Goal: Task Accomplishment & Management: Manage account settings

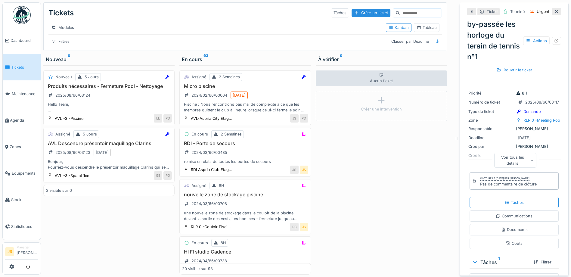
scroll to position [5, 0]
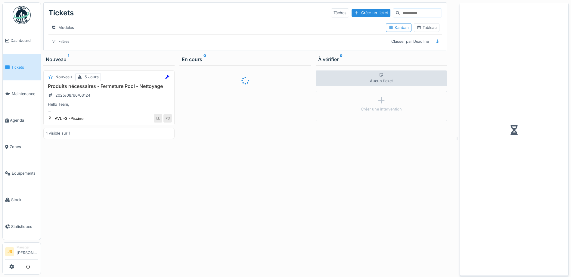
scroll to position [5, 0]
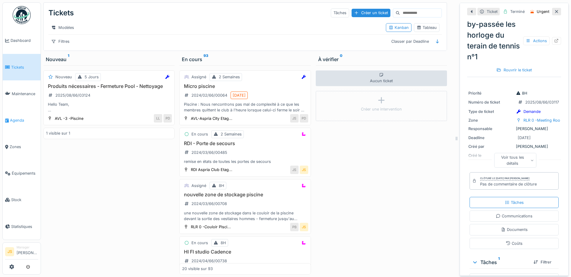
click at [21, 118] on span "Agenda" at bounding box center [24, 120] width 28 height 6
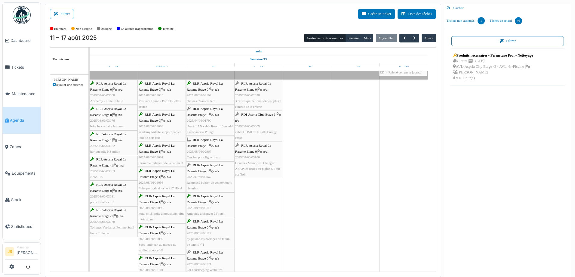
scroll to position [30, 0]
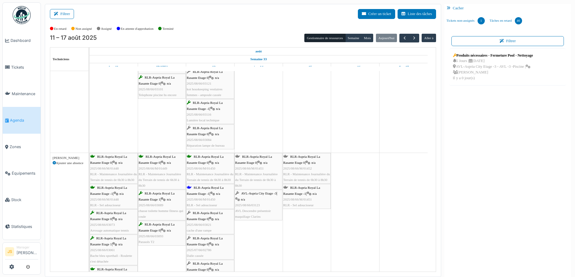
scroll to position [241, 0]
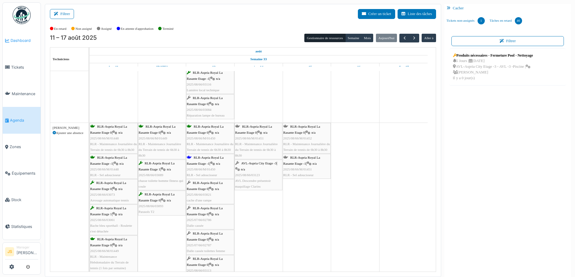
click at [25, 38] on span "Dashboard" at bounding box center [25, 41] width 28 height 6
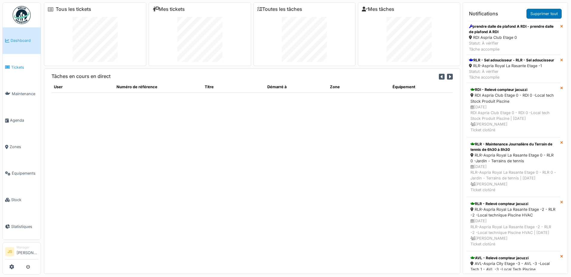
click at [11, 60] on link "Tickets" at bounding box center [22, 67] width 38 height 26
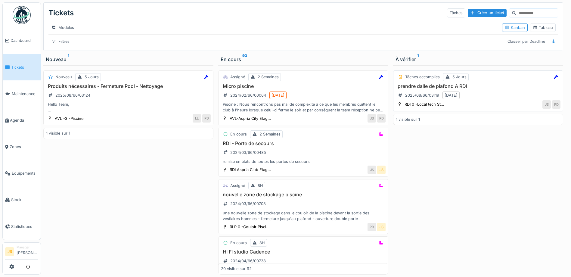
click at [427, 89] on h3 "prendre dalle de plafond A RDI" at bounding box center [478, 86] width 165 height 6
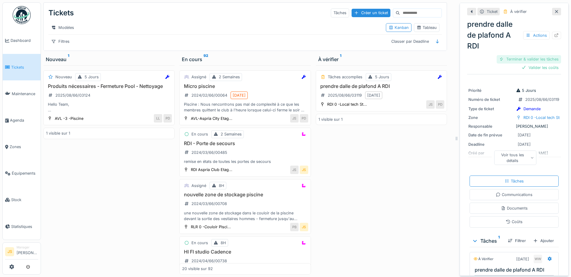
click at [532, 57] on div "Terminer & valider les tâches" at bounding box center [528, 59] width 64 height 8
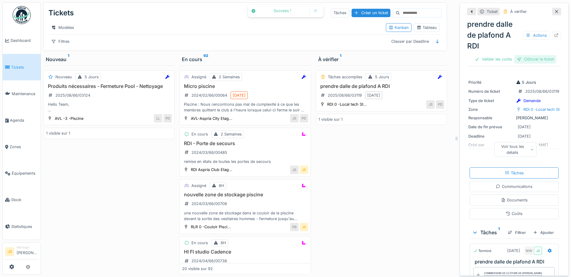
click at [535, 58] on div "Clôturer le ticket" at bounding box center [535, 59] width 42 height 8
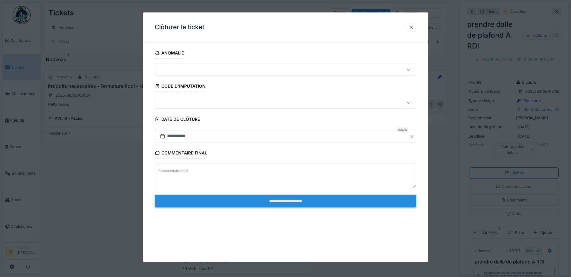
click at [348, 202] on input "**********" at bounding box center [285, 201] width 261 height 13
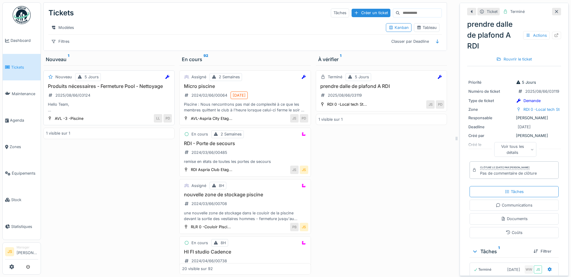
click at [113, 89] on h3 "Produits nécessaires - Fermeture Pool - Nettoyage" at bounding box center [109, 86] width 126 height 6
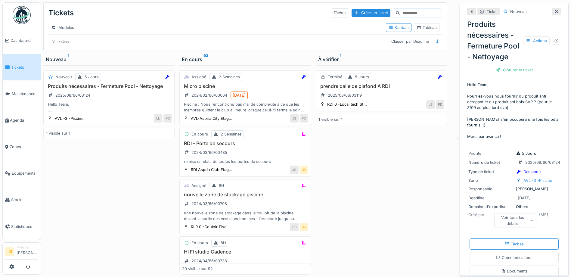
scroll to position [3, 0]
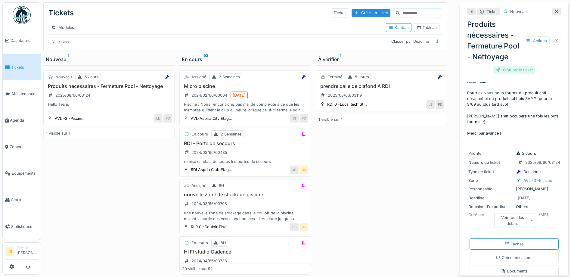
click at [505, 74] on div "Clôturer le ticket" at bounding box center [514, 70] width 42 height 8
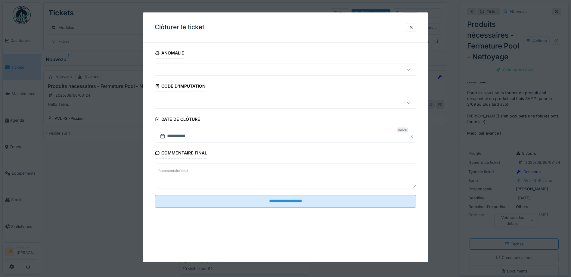
click at [207, 174] on textarea "Commentaire final" at bounding box center [285, 176] width 261 height 25
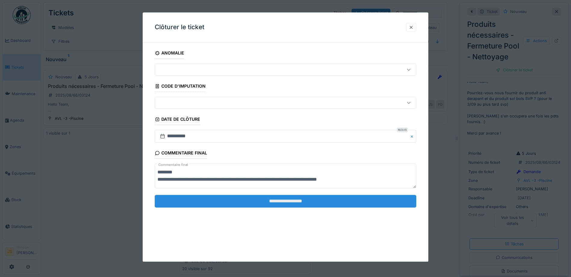
type textarea "**********"
click at [296, 203] on input "**********" at bounding box center [285, 201] width 261 height 13
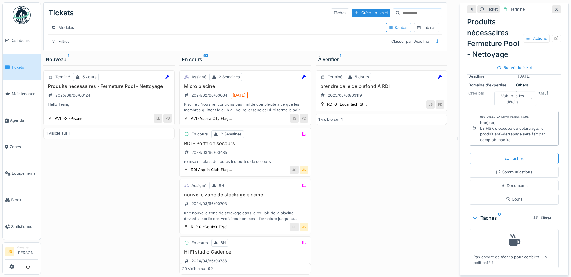
scroll to position [133, 0]
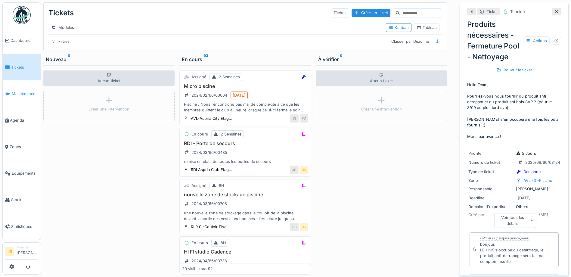
click at [14, 92] on span "Maintenance" at bounding box center [25, 94] width 26 height 6
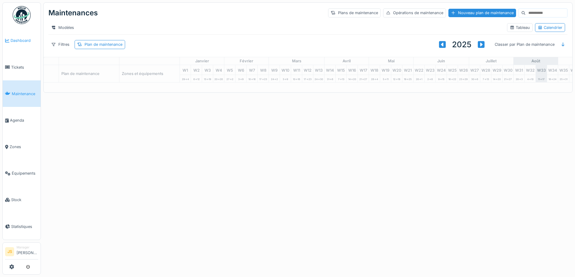
click at [26, 42] on span "Dashboard" at bounding box center [25, 41] width 28 height 6
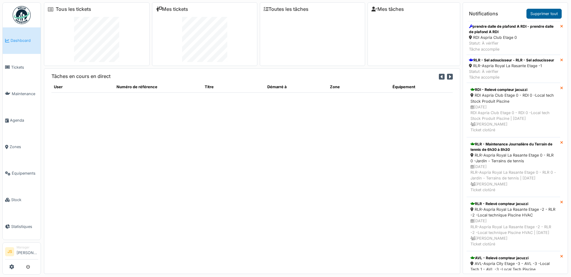
click at [556, 10] on link "Supprimer tout" at bounding box center [543, 14] width 35 height 10
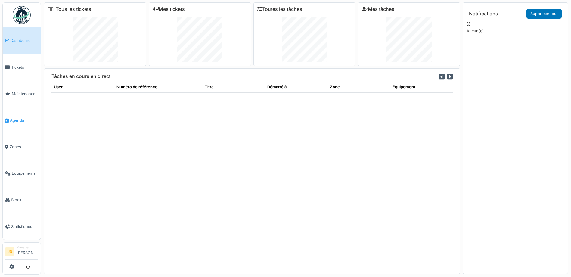
click at [15, 117] on span "Agenda" at bounding box center [24, 120] width 28 height 6
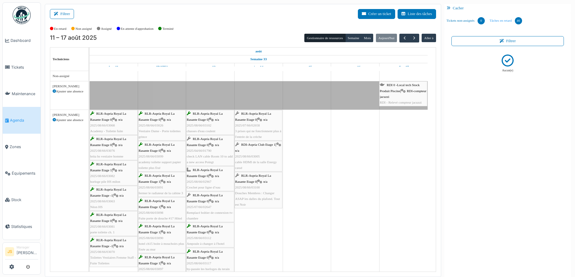
click at [504, 20] on link "Tâches en retard 46" at bounding box center [505, 21] width 37 height 16
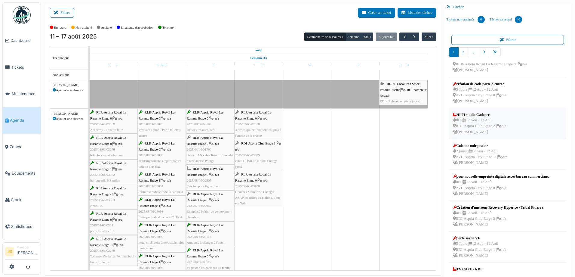
scroll to position [99, 0]
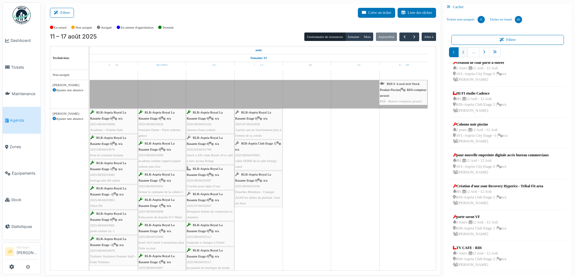
click at [459, 52] on link "2" at bounding box center [463, 52] width 10 height 10
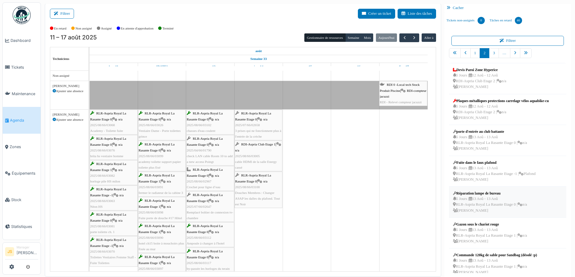
scroll to position [0, 0]
click at [481, 136] on div "5 Jours | 13 Aoû - 13 Aoû RLR-Aspria Royal La Rasante Etage 0 | n/a Pierre De k…" at bounding box center [490, 142] width 74 height 17
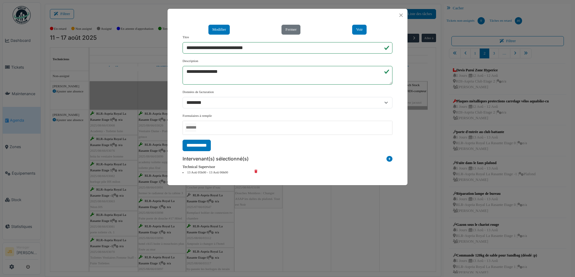
click at [353, 205] on div "**********" at bounding box center [287, 138] width 575 height 277
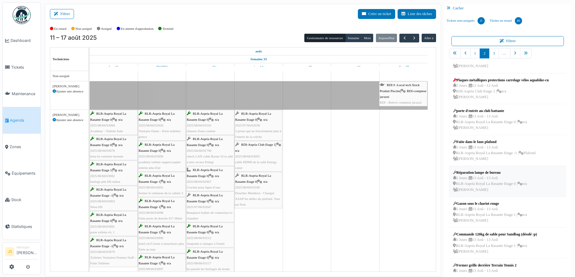
scroll to position [30, 0]
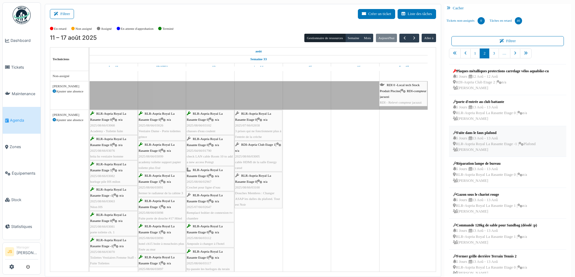
click at [473, 139] on div "5 Jours | 13 Aoû - 13 Aoû RLR-Aspria Royal La Rasante Etage -1 | Plafond Pierre…" at bounding box center [494, 143] width 83 height 17
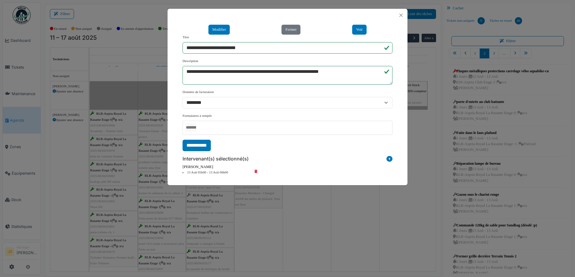
click at [374, 233] on div "**********" at bounding box center [287, 138] width 575 height 277
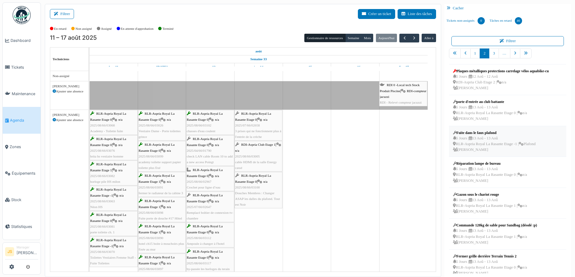
click at [488, 139] on div "5 Jours | 13 Aoû - 13 Aoû RLR-Aspria Royal La Rasante Etage -1 | Plafond Pierre…" at bounding box center [494, 143] width 83 height 17
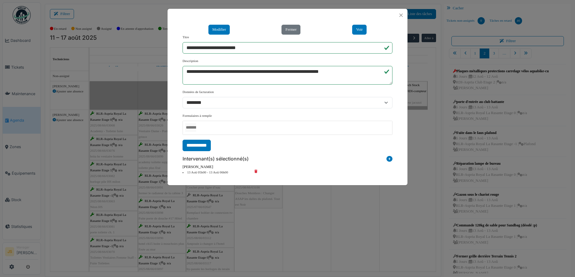
click at [256, 171] on icon at bounding box center [260, 172] width 18 height 5
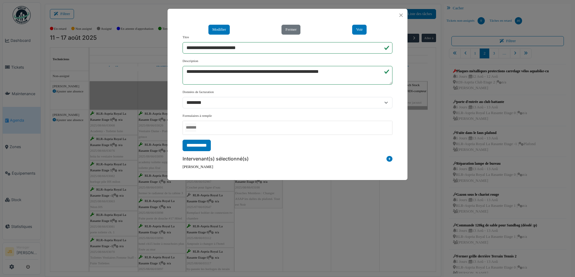
click at [389, 159] on icon at bounding box center [390, 160] width 6 height 8
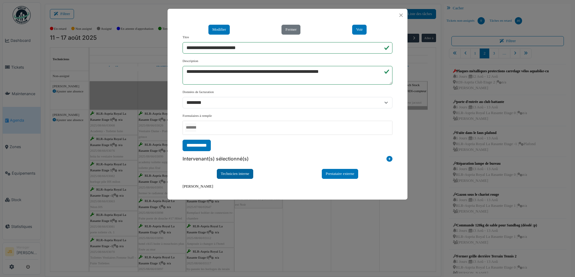
click at [231, 171] on div "Technicien interne" at bounding box center [235, 174] width 36 height 10
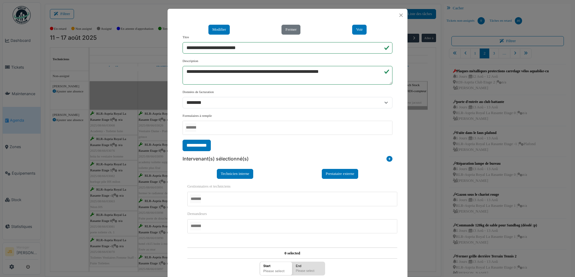
click at [217, 199] on div at bounding box center [292, 199] width 210 height 14
click at [172, 211] on div "**********" at bounding box center [288, 210] width 240 height 376
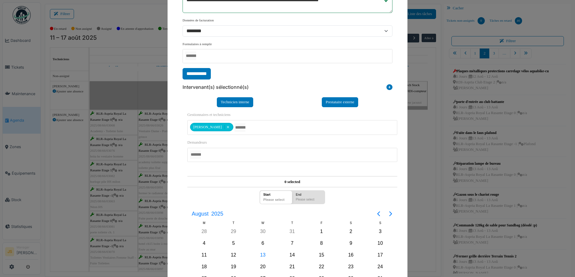
scroll to position [90, 0]
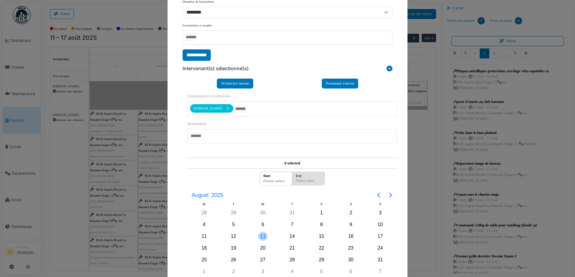
click at [260, 236] on div "13" at bounding box center [262, 236] width 9 height 9
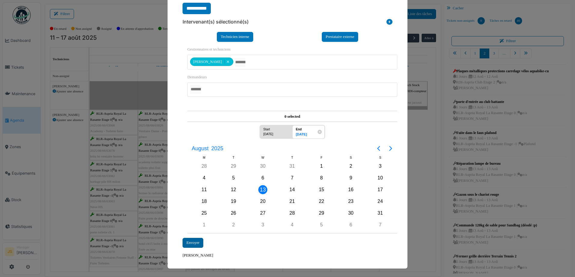
click at [193, 239] on div "Envoyer" at bounding box center [193, 243] width 21 height 10
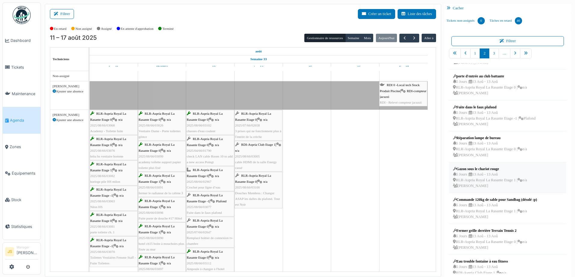
scroll to position [90, 0]
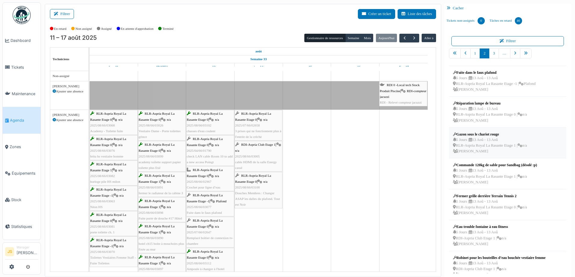
click at [481, 139] on div "5 Jours | 13 Aoû - 13 Aoû RLR-Aspria Royal La Rasante Etage 1 | n/a Pierre De k…" at bounding box center [490, 145] width 74 height 17
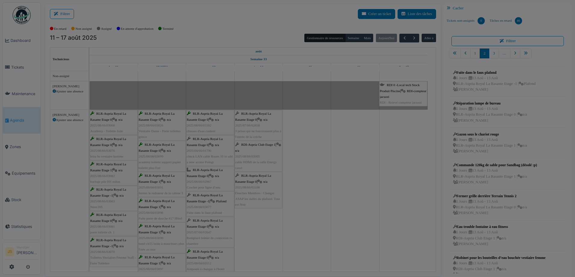
scroll to position [0, 0]
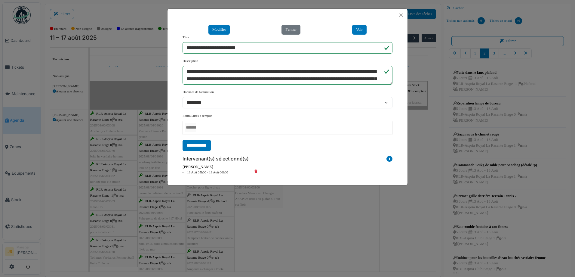
drag, startPoint x: 361, startPoint y: 29, endPoint x: 351, endPoint y: 36, distance: 11.4
click at [349, 36] on div "**********" at bounding box center [288, 44] width 210 height 19
click at [401, 14] on button "Close" at bounding box center [401, 15] width 8 height 8
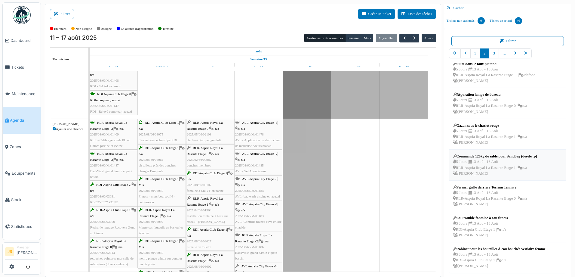
click at [483, 166] on div "5 Jours | 13 Aoû - 13 Aoû RLR-Aspria Royal La Rasante Etage 1 | n/a Pierre De k…" at bounding box center [495, 167] width 84 height 17
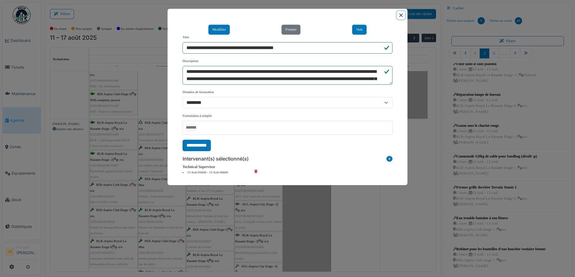
click at [399, 15] on button "Close" at bounding box center [401, 15] width 8 height 8
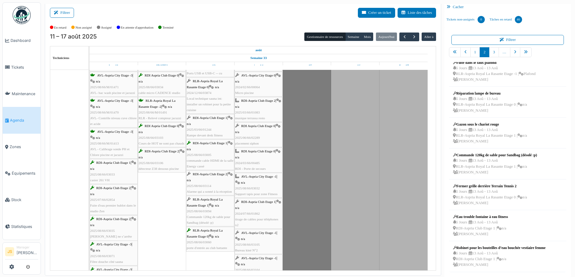
click at [220, 211] on div "RLR-Aspria Royal La Rasante Etage 1 | n/a 2025/08/66/03094 Commande 120kg de sa…" at bounding box center [210, 210] width 47 height 29
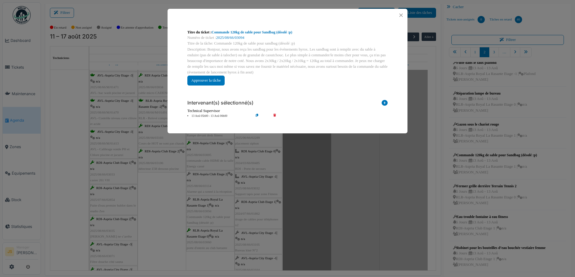
click at [274, 114] on icon at bounding box center [278, 116] width 17 height 5
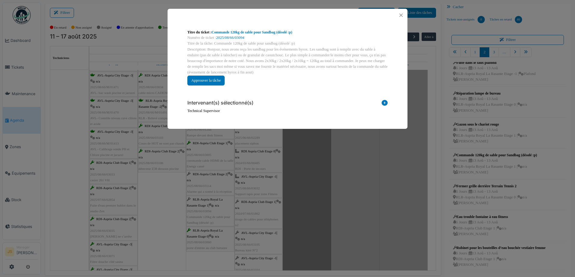
click at [384, 101] on icon at bounding box center [385, 104] width 6 height 8
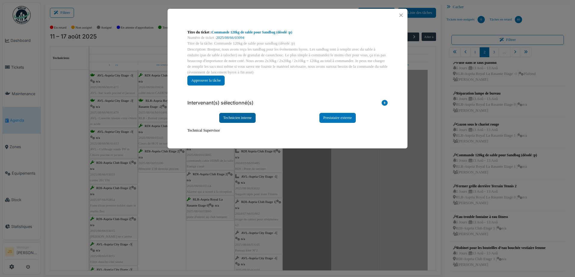
click at [236, 118] on div "Technicien interne" at bounding box center [237, 118] width 36 height 10
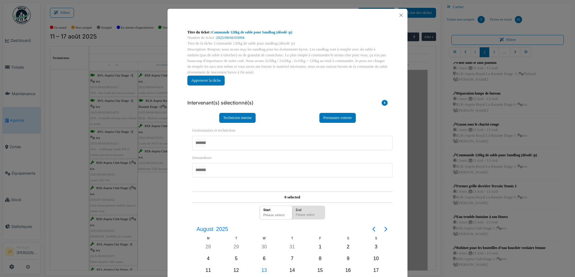
click at [236, 146] on div at bounding box center [292, 143] width 200 height 14
click at [176, 225] on div "Titre du ticket : Commande 120kg de sable pour Sandbag (désolé :p) Numéro de ti…" at bounding box center [288, 184] width 240 height 325
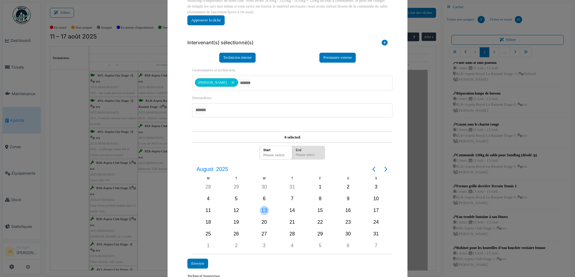
click at [266, 211] on div "13" at bounding box center [264, 210] width 9 height 9
click at [264, 209] on div "13" at bounding box center [264, 210] width 9 height 9
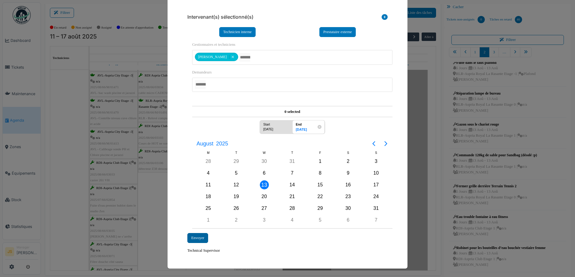
click at [199, 238] on div "Envoyer" at bounding box center [197, 238] width 21 height 10
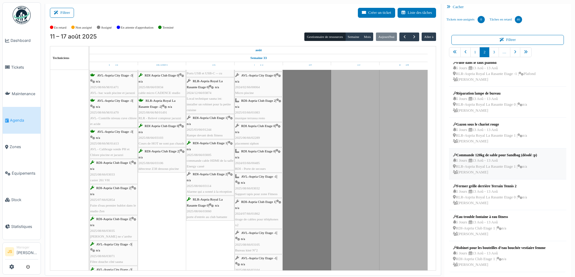
click at [481, 156] on div "Commande 120kg de sable pour Sandbag (désolé :p)" at bounding box center [495, 154] width 84 height 5
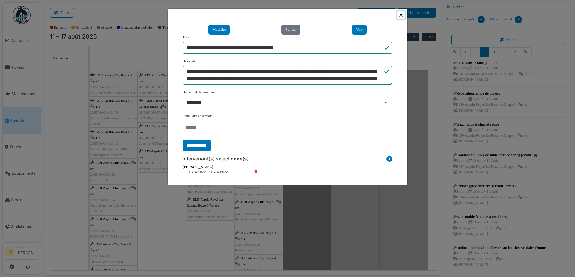
click at [401, 13] on button "Close" at bounding box center [401, 15] width 8 height 8
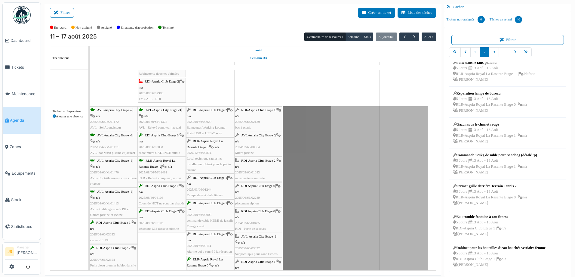
scroll to position [854, 0]
click at [491, 52] on link "3" at bounding box center [494, 52] width 10 height 10
click at [514, 53] on icon "pager" at bounding box center [515, 52] width 2 height 4
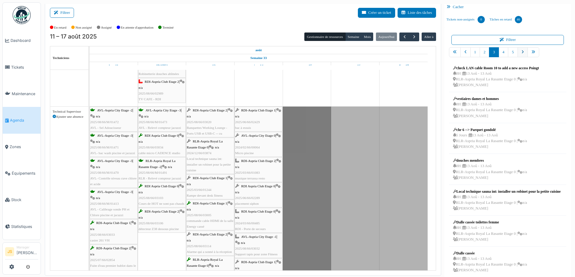
click at [522, 52] on icon "pager" at bounding box center [523, 52] width 2 height 4
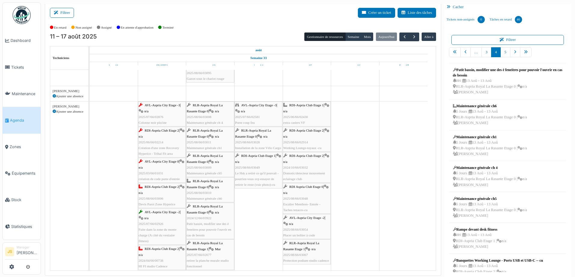
scroll to position [439, 0]
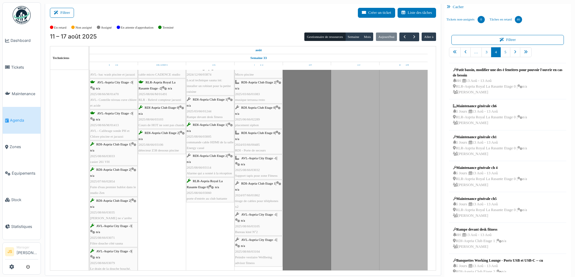
click at [199, 167] on span "2025/08/66/03114" at bounding box center [199, 167] width 25 height 4
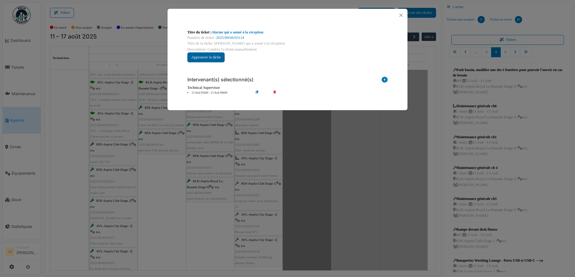
click at [216, 58] on button "Approuver la tâche" at bounding box center [205, 57] width 37 height 10
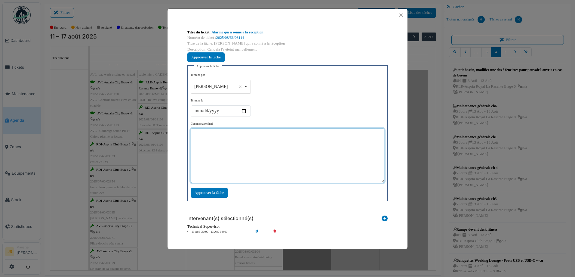
click at [241, 137] on textarea at bounding box center [288, 155] width 194 height 55
click at [246, 85] on div "Alexandre Michailidis Remove item" at bounding box center [220, 86] width 55 height 9
type textarea "**********"
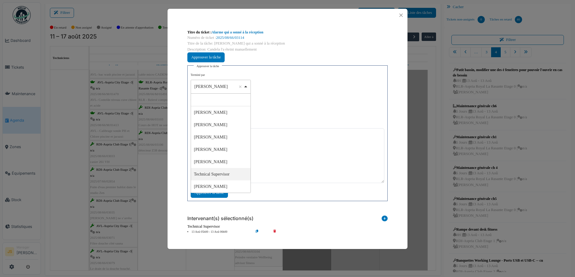
select select "****"
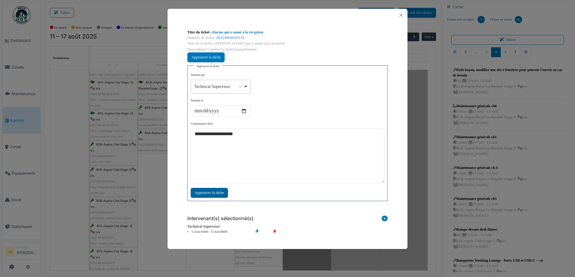
click at [220, 194] on div "Approuver la tâche" at bounding box center [209, 193] width 37 height 10
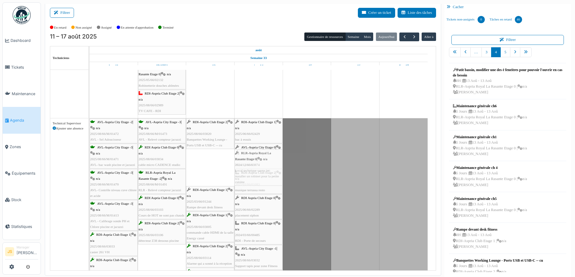
drag, startPoint x: 216, startPoint y: 169, endPoint x: 251, endPoint y: 168, distance: 34.6
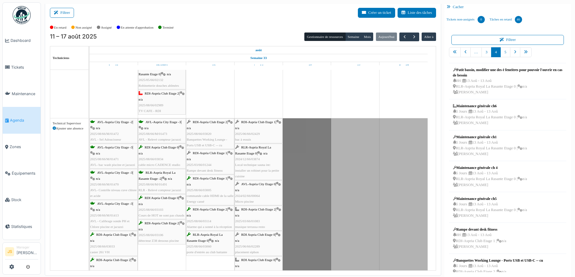
click at [209, 136] on div "RDI-Aspria Club Etage 2 | n/a 2025/08/66/03020 Banquettes Working Lounge - Port…" at bounding box center [210, 133] width 47 height 29
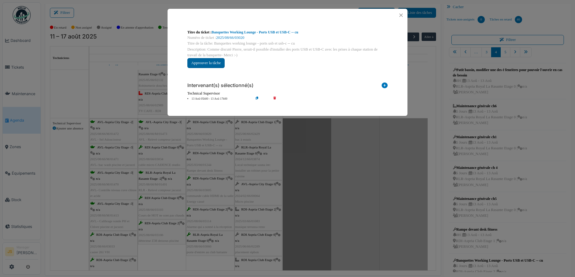
click at [215, 64] on button "Approuver la tâche" at bounding box center [205, 63] width 37 height 10
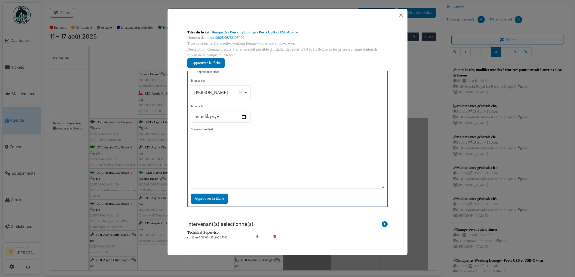
click at [246, 90] on div "Alexandre Michailidis Remove item" at bounding box center [220, 92] width 55 height 9
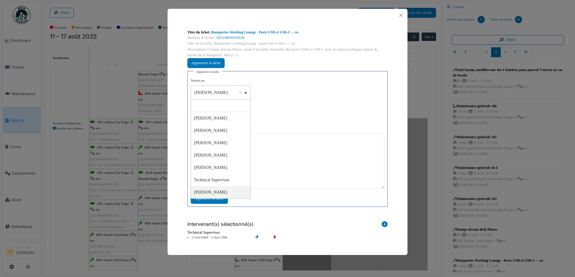
select select "****"
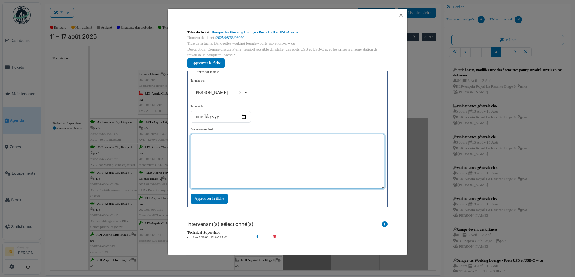
click at [226, 165] on textarea at bounding box center [288, 161] width 194 height 55
type textarea "**********"
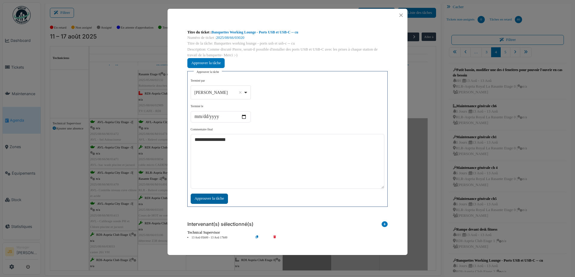
click at [221, 197] on div "Approuver la tâche" at bounding box center [209, 198] width 37 height 10
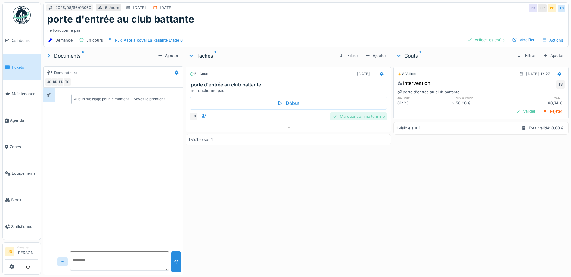
click at [351, 118] on div "Marquer comme terminé" at bounding box center [358, 116] width 57 height 8
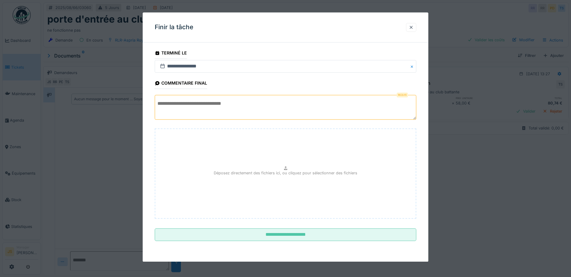
click at [266, 101] on textarea at bounding box center [285, 107] width 261 height 25
type textarea "*"
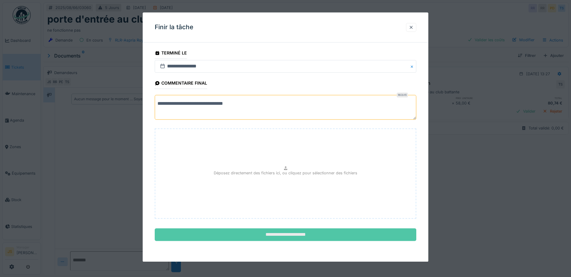
type textarea "**********"
click at [291, 236] on input "**********" at bounding box center [285, 234] width 261 height 13
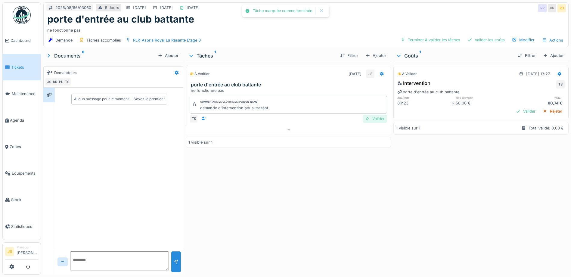
click at [371, 117] on div "Valider" at bounding box center [374, 119] width 24 height 8
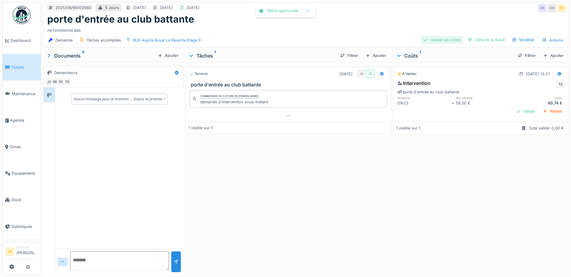
click at [438, 41] on div "Valider les coûts" at bounding box center [442, 40] width 42 height 8
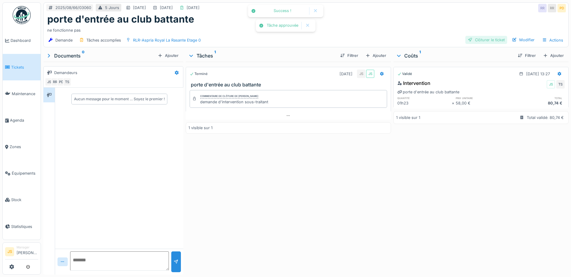
click at [476, 38] on div "Clôturer le ticket" at bounding box center [486, 40] width 42 height 8
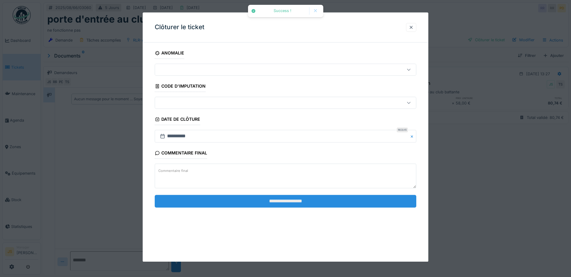
click at [299, 201] on input "**********" at bounding box center [285, 201] width 261 height 13
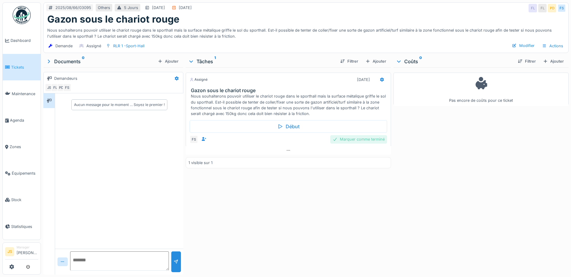
click at [365, 140] on div "Marquer comme terminé" at bounding box center [358, 139] width 57 height 8
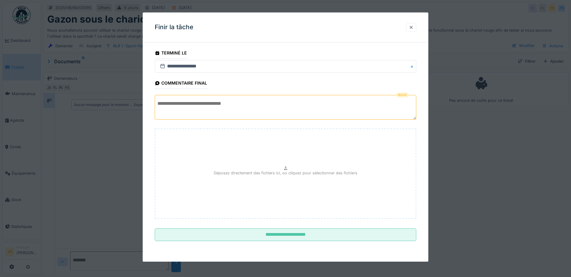
click at [257, 106] on textarea at bounding box center [285, 107] width 261 height 25
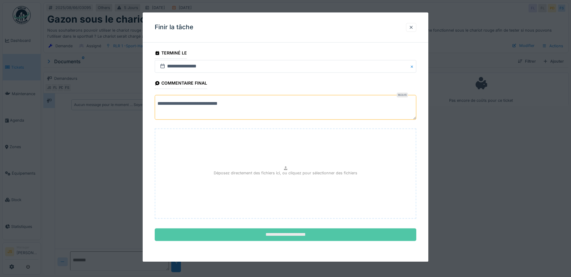
type textarea "**********"
click at [307, 230] on input "**********" at bounding box center [285, 234] width 261 height 13
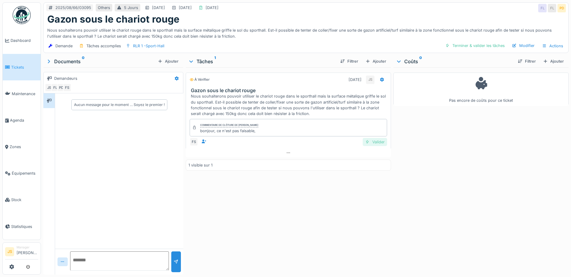
click at [374, 143] on div "Valider" at bounding box center [374, 142] width 24 height 8
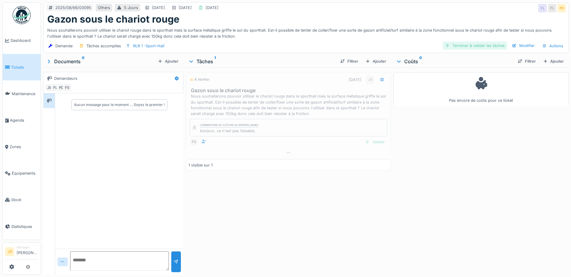
click at [478, 47] on div "Terminer & valider les tâches" at bounding box center [474, 46] width 64 height 8
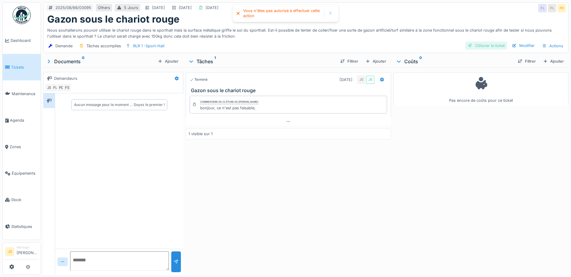
click at [484, 45] on div "Clôturer le ticket" at bounding box center [486, 46] width 42 height 8
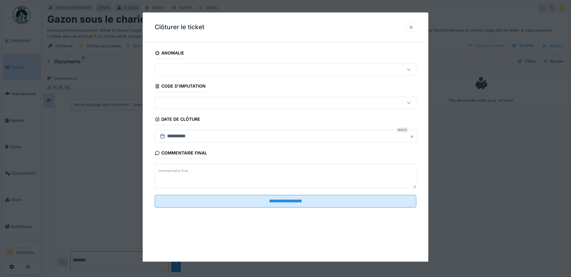
click at [413, 26] on div at bounding box center [410, 27] width 5 height 6
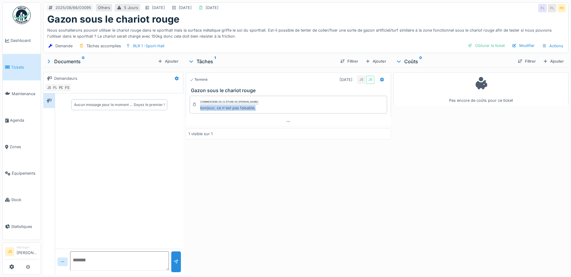
drag, startPoint x: 254, startPoint y: 106, endPoint x: 199, endPoint y: 110, distance: 54.6
click at [199, 110] on div "Commentaire de clôture de [PERSON_NAME], ce n'est pas faisable," at bounding box center [287, 104] width 197 height 17
copy div "bonjour, ce n'est pas faisable,"
click at [479, 44] on div "Clôturer le ticket" at bounding box center [486, 46] width 42 height 8
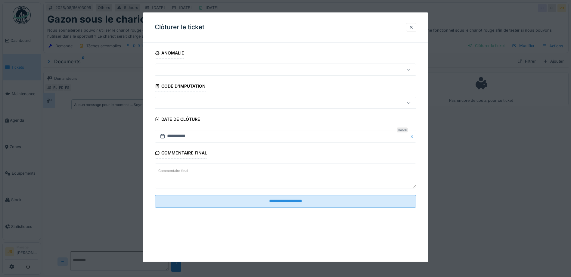
click at [208, 175] on textarea "Commentaire final" at bounding box center [285, 176] width 261 height 25
paste textarea "**********"
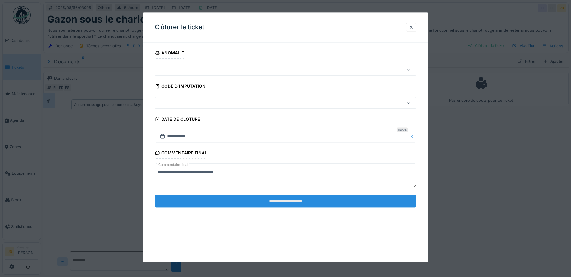
type textarea "**********"
click at [260, 202] on input "**********" at bounding box center [285, 201] width 261 height 13
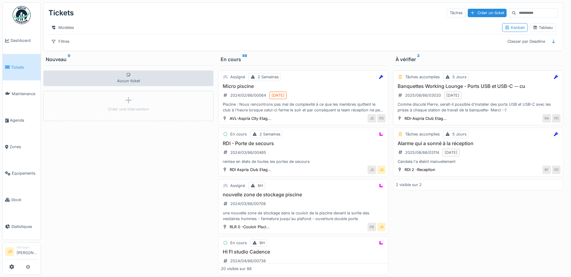
click at [429, 89] on h3 "Banquettes Working Lounge - Ports USB et USB-C -- cu" at bounding box center [478, 86] width 165 height 6
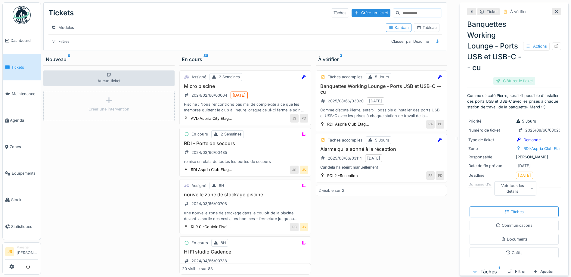
click at [516, 79] on div "Clôturer le ticket" at bounding box center [514, 81] width 42 height 8
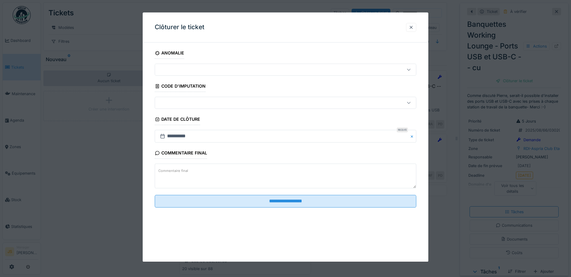
click at [286, 194] on fieldset "**********" at bounding box center [285, 129] width 261 height 165
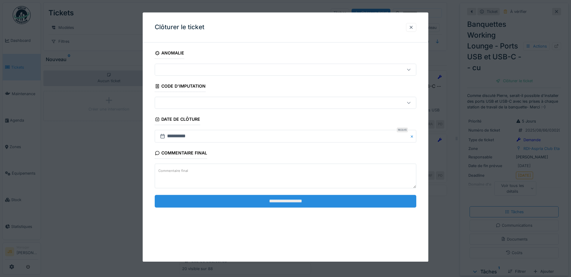
click at [286, 198] on input "**********" at bounding box center [285, 201] width 261 height 13
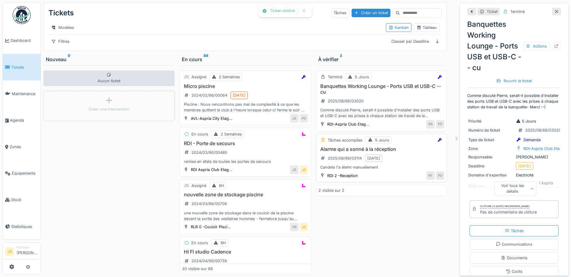
click at [352, 152] on h3 "Alarme qui a sonné à la réception" at bounding box center [381, 149] width 126 height 6
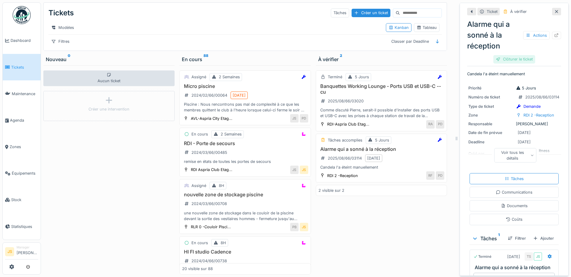
click at [519, 60] on div "Clôturer le ticket" at bounding box center [514, 59] width 42 height 8
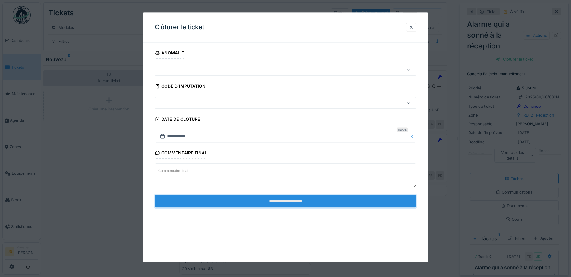
click at [337, 203] on input "**********" at bounding box center [285, 201] width 261 height 13
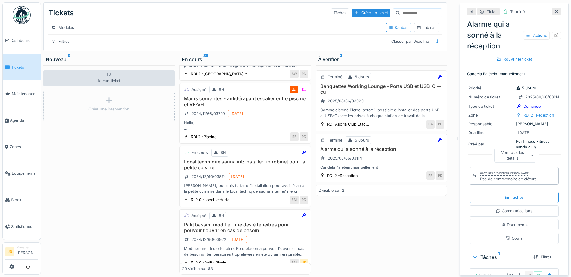
scroll to position [662, 0]
click at [242, 107] on h3 "Mains courantes - antidérapant escalier entre piscine et VF-VH" at bounding box center [245, 100] width 126 height 11
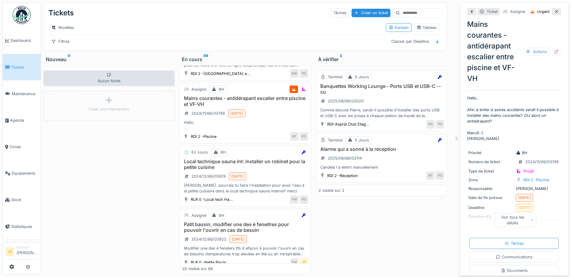
click at [333, 234] on div "Terminé 5 Jours Banquettes Working Lounge - Ports USB et USB-C -- cu 2025/08/66…" at bounding box center [381, 169] width 131 height 209
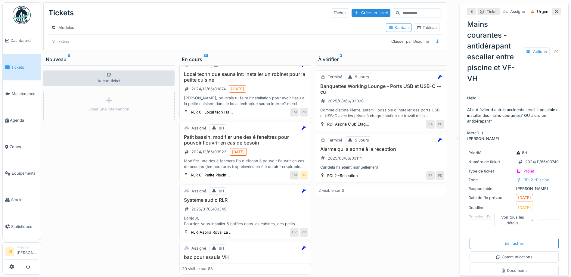
scroll to position [752, 0]
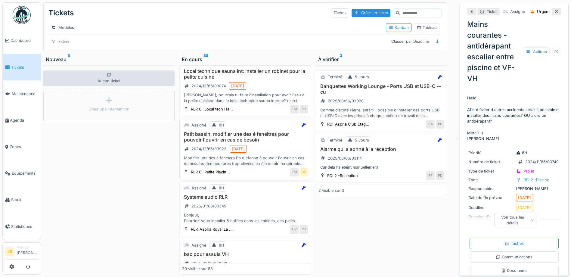
click at [222, 143] on h3 "Patit bassin, modifier une des é feneitres pour pouvoir l'ouvrir en cas de beso…" at bounding box center [245, 136] width 126 height 11
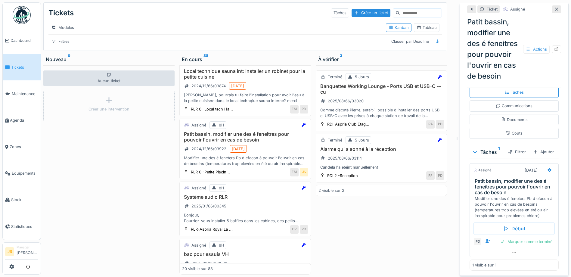
scroll to position [5, 0]
click at [485, 239] on icon at bounding box center [487, 241] width 5 height 4
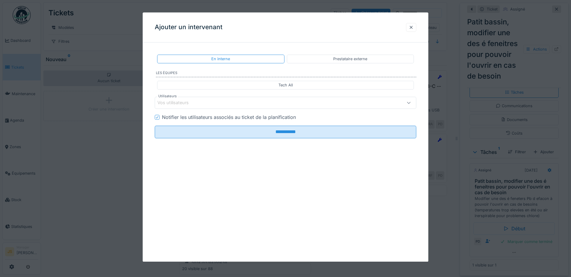
click at [176, 104] on div "Vos utilisateurs" at bounding box center [177, 103] width 40 height 7
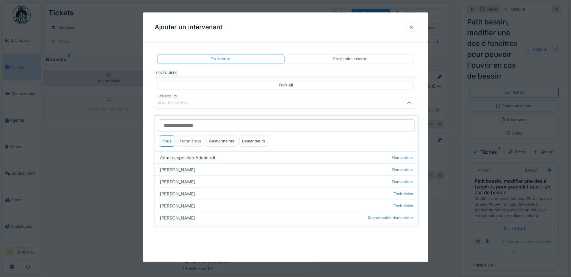
click at [198, 137] on div "Techniciens" at bounding box center [190, 140] width 27 height 11
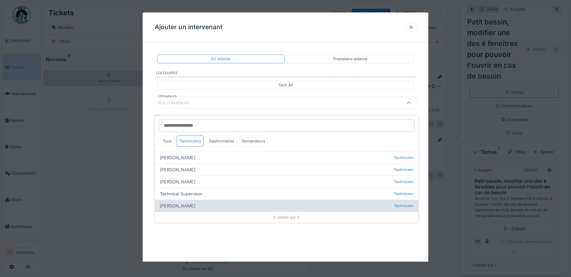
click at [204, 201] on div "Wojciech Wierozebski Technicien" at bounding box center [286, 205] width 263 height 12
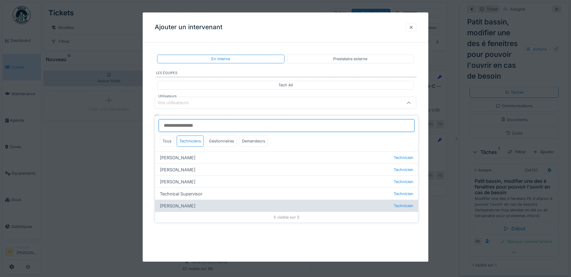
type input "****"
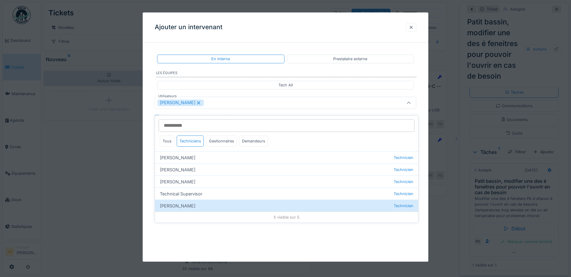
click at [153, 167] on div "**********" at bounding box center [285, 115] width 285 height 136
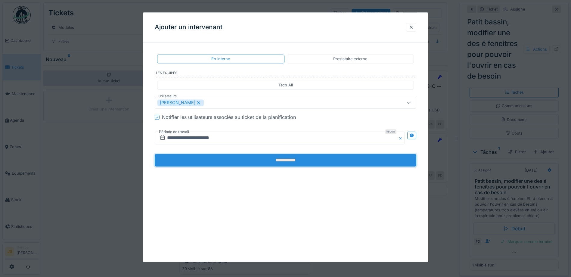
click at [217, 157] on input "**********" at bounding box center [285, 160] width 261 height 13
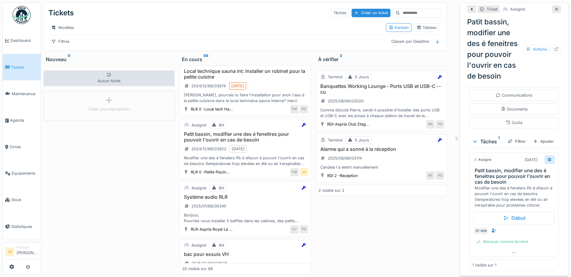
click at [547, 157] on icon at bounding box center [549, 159] width 4 height 4
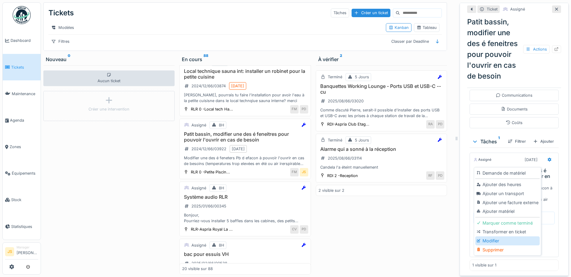
click at [494, 237] on div "Modifier" at bounding box center [507, 240] width 64 height 9
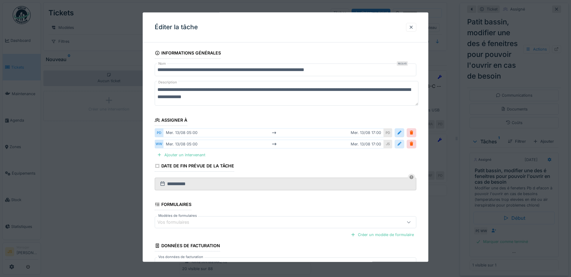
click at [402, 146] on div at bounding box center [399, 144] width 5 height 6
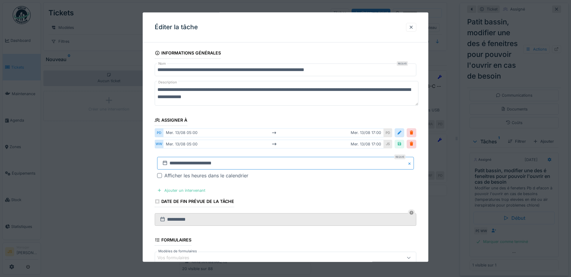
click at [181, 165] on input "**********" at bounding box center [285, 163] width 257 height 13
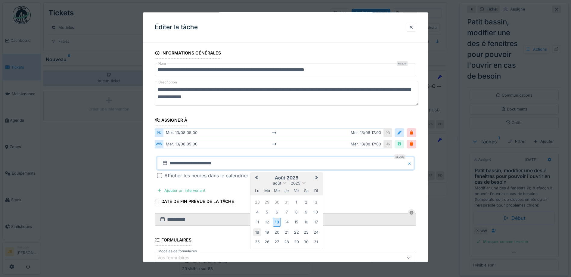
click at [260, 231] on div "18" at bounding box center [257, 232] width 8 height 8
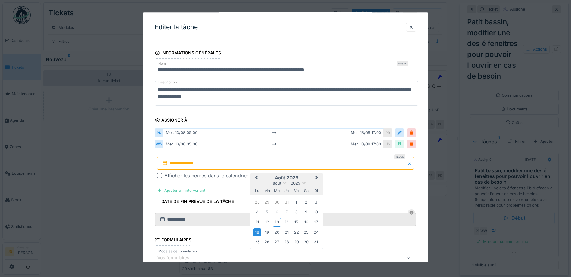
click at [259, 231] on div "18" at bounding box center [257, 232] width 8 height 8
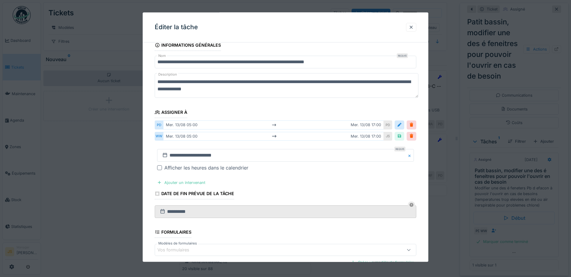
scroll to position [30, 0]
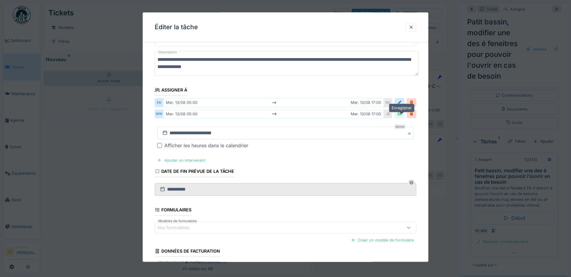
click at [402, 113] on div at bounding box center [399, 114] width 5 height 6
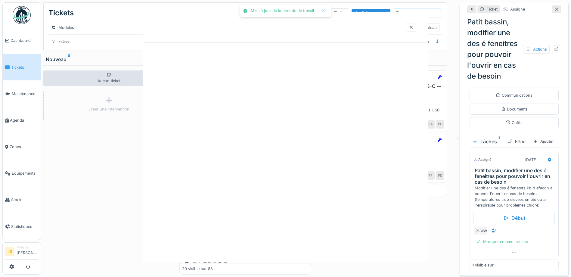
scroll to position [0, 0]
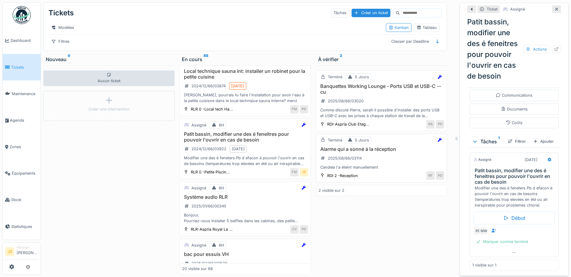
click at [376, 149] on h3 "Alarme qui a sonné à la réception" at bounding box center [381, 149] width 126 height 6
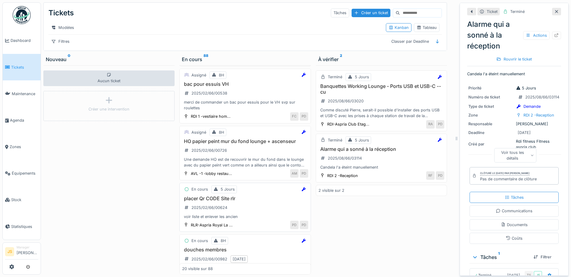
scroll to position [969, 0]
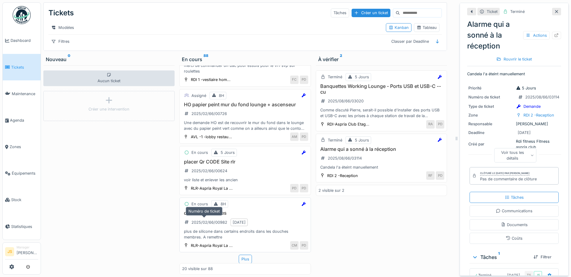
click at [203, 217] on div "2025/02/66/00982" at bounding box center [205, 222] width 47 height 10
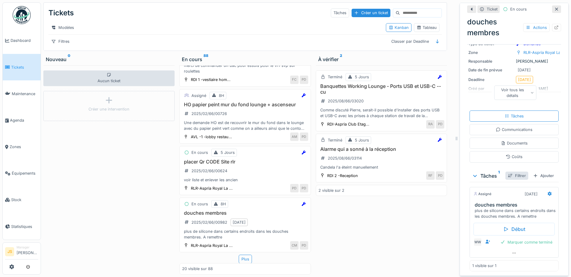
scroll to position [61, 0]
click at [547, 191] on icon at bounding box center [549, 193] width 5 height 4
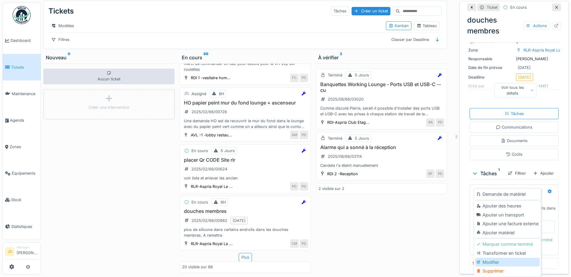
click at [491, 257] on div "Modifier" at bounding box center [507, 261] width 64 height 9
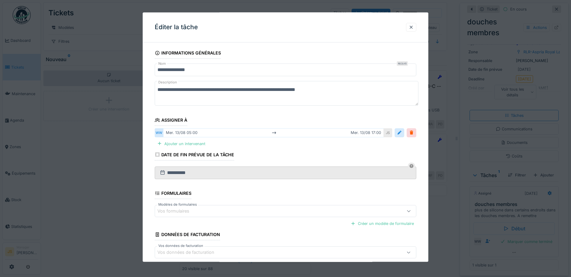
click at [84, 186] on div at bounding box center [285, 138] width 571 height 277
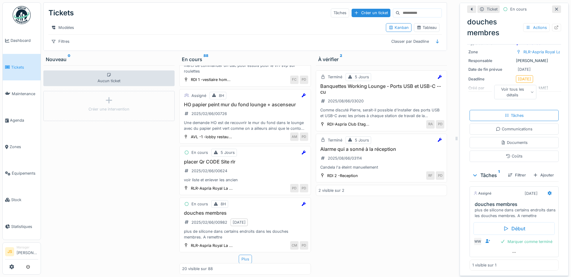
click at [239, 254] on div "Plus" at bounding box center [245, 258] width 13 height 9
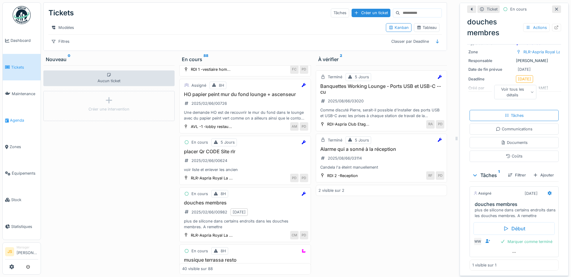
click at [17, 117] on span "Agenda" at bounding box center [24, 120] width 28 height 6
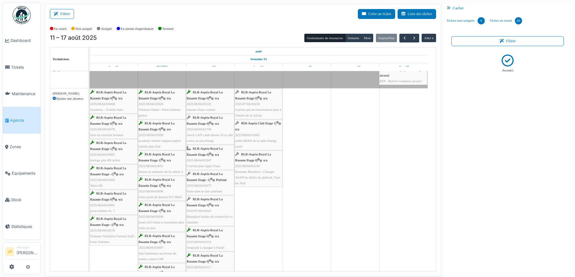
scroll to position [30, 0]
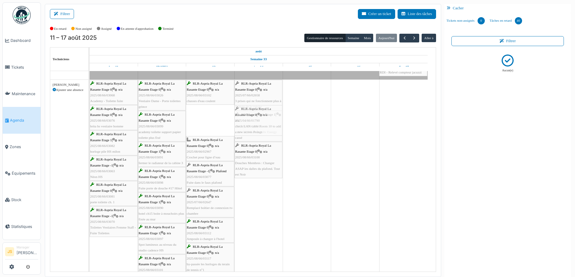
drag, startPoint x: 210, startPoint y: 126, endPoint x: 256, endPoint y: 126, distance: 46.0
click at [90, 126] on div "RLR-Aspria Royal La Rasante Etage 0 | n/a 2025/08/66/03068 Academy - Toilette f…" at bounding box center [90, 219] width 0 height 279
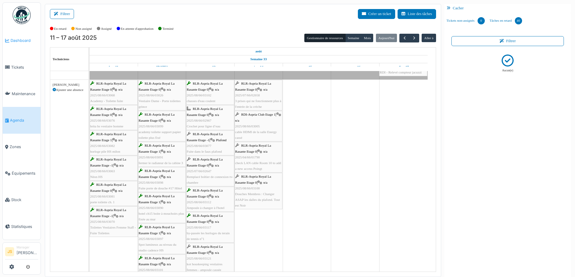
click at [13, 42] on span "Dashboard" at bounding box center [25, 41] width 28 height 6
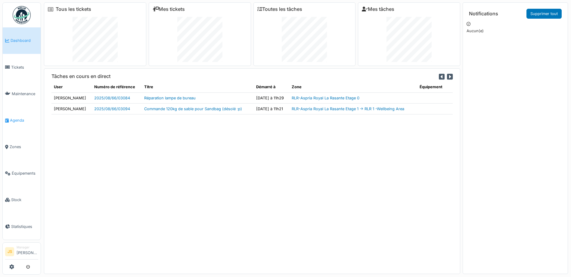
click at [21, 117] on span "Agenda" at bounding box center [24, 120] width 28 height 6
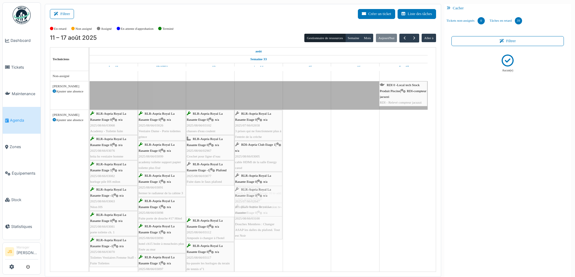
drag, startPoint x: 203, startPoint y: 206, endPoint x: 245, endPoint y: 205, distance: 41.8
click at [90, 205] on div "RLR-Aspria Royal La Rasante Etage 0 | n/a 2025/08/66/03068 Academy - Toilette f…" at bounding box center [90, 234] width 0 height 248
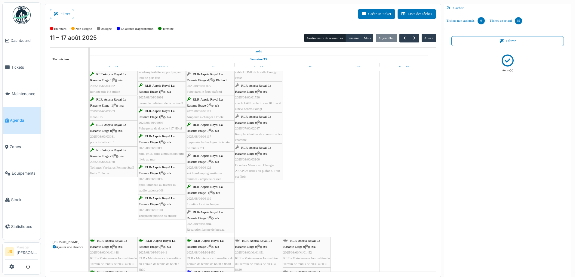
scroll to position [90, 0]
drag, startPoint x: 218, startPoint y: 170, endPoint x: 247, endPoint y: 169, distance: 29.5
click at [90, 168] on div "RLR-Aspria Royal La Rasante Etage 0 | n/a 2025/08/66/03068 Academy - Toilette f…" at bounding box center [90, 128] width 0 height 217
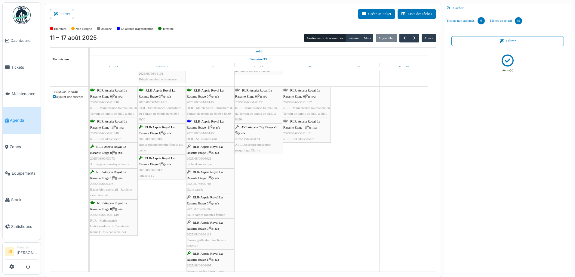
scroll to position [241, 0]
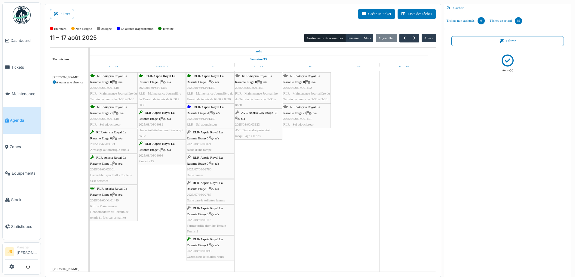
click at [218, 162] on span "n/a" at bounding box center [217, 164] width 4 height 4
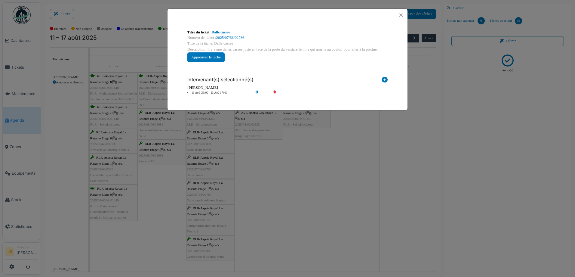
click at [273, 91] on icon at bounding box center [278, 93] width 17 height 5
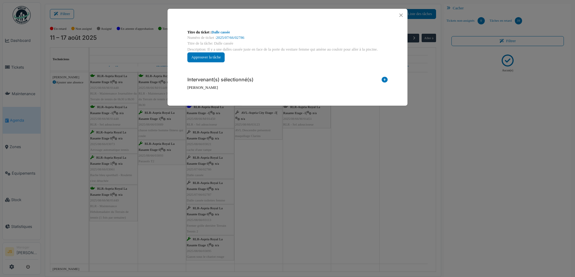
click at [384, 79] on icon at bounding box center [385, 81] width 6 height 8
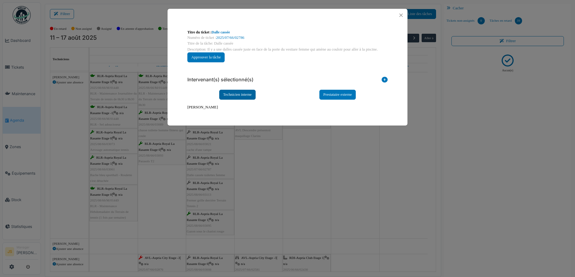
click at [241, 93] on div "Technicien interne" at bounding box center [237, 95] width 36 height 10
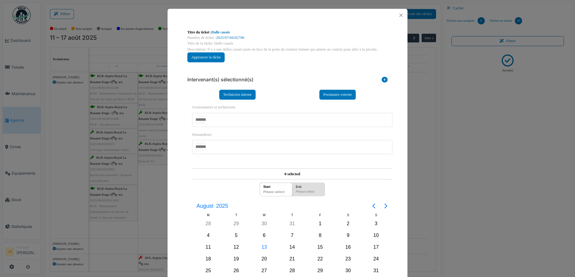
click at [236, 116] on div at bounding box center [292, 120] width 200 height 14
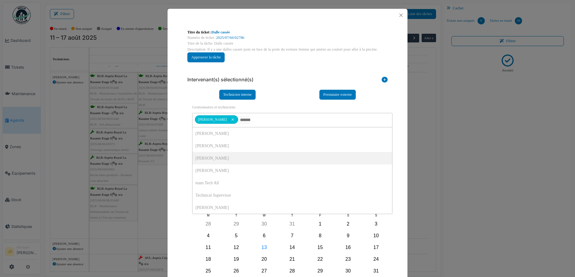
drag, startPoint x: 175, startPoint y: 156, endPoint x: 177, endPoint y: 162, distance: 6.5
click at [175, 156] on div "**********" at bounding box center [288, 173] width 240 height 302
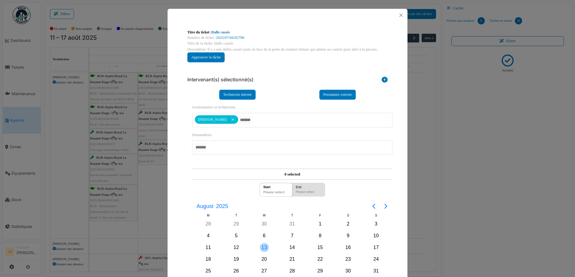
click at [265, 247] on div "13" at bounding box center [264, 247] width 9 height 9
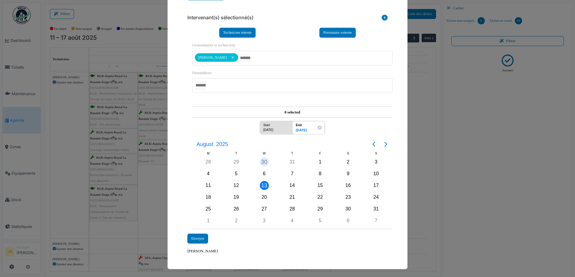
scroll to position [63, 0]
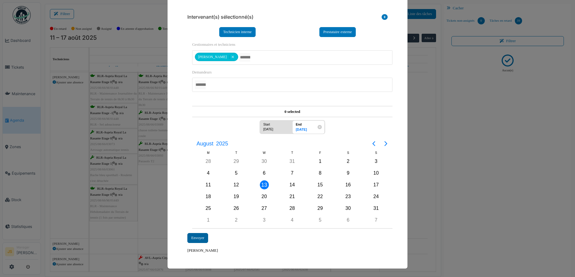
click at [196, 237] on div "Envoyer" at bounding box center [197, 238] width 21 height 10
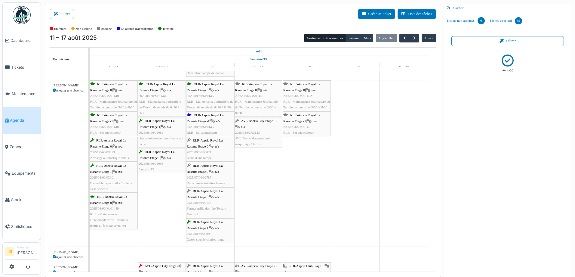
click at [208, 171] on span "RLR-Aspria Royal La Rasante Etage 0" at bounding box center [205, 168] width 36 height 9
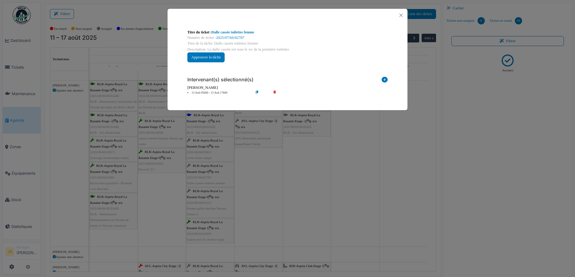
scroll to position [0, 0]
click at [273, 90] on div "[PERSON_NAME]" at bounding box center [287, 88] width 200 height 6
click at [275, 91] on icon at bounding box center [278, 93] width 17 height 5
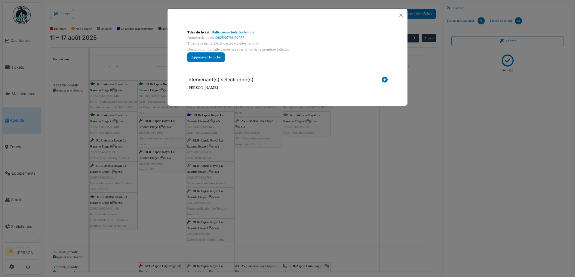
click at [386, 80] on icon at bounding box center [385, 81] width 6 height 8
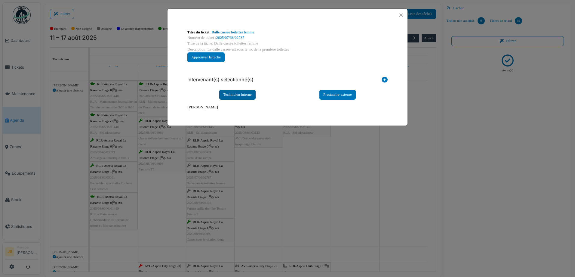
click at [239, 94] on div "Technicien interne" at bounding box center [237, 95] width 36 height 10
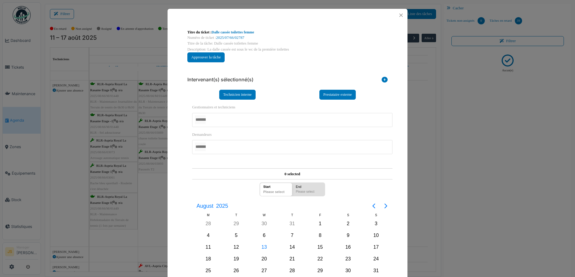
click at [223, 116] on div at bounding box center [292, 120] width 200 height 14
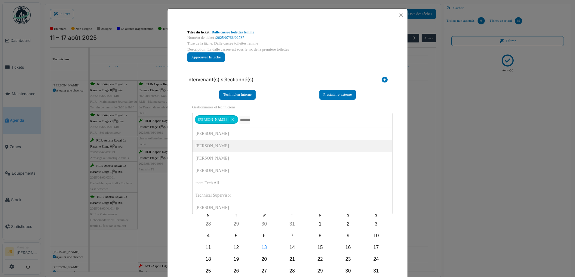
click at [184, 146] on div "**********" at bounding box center [287, 198] width 206 height 196
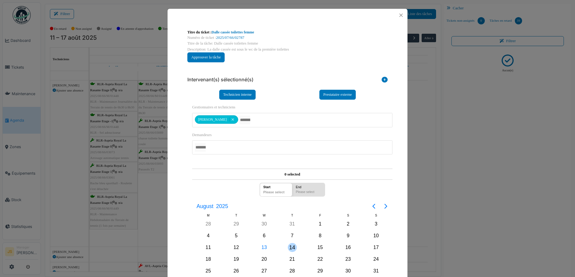
click at [294, 247] on div "14" at bounding box center [292, 247] width 9 height 9
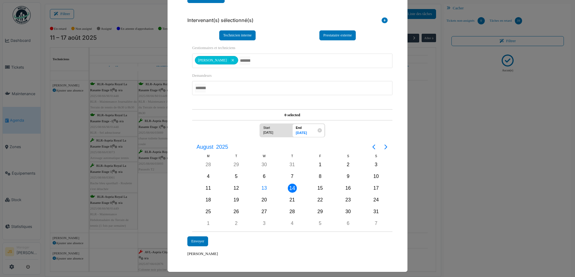
scroll to position [63, 0]
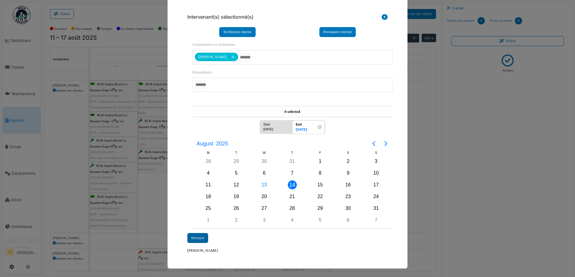
click at [189, 236] on div "Envoyer" at bounding box center [197, 238] width 21 height 10
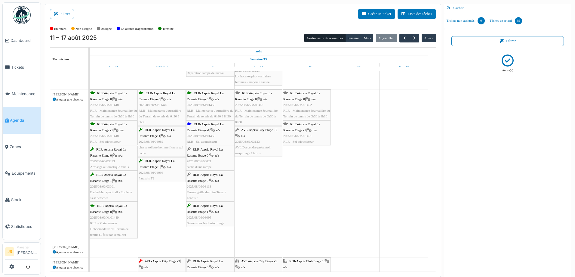
click at [219, 188] on div "RLR-Aspria Royal La Rasante Etage 0 | n/a 2025/08/66/03113 Fermer grille derriè…" at bounding box center [210, 186] width 47 height 29
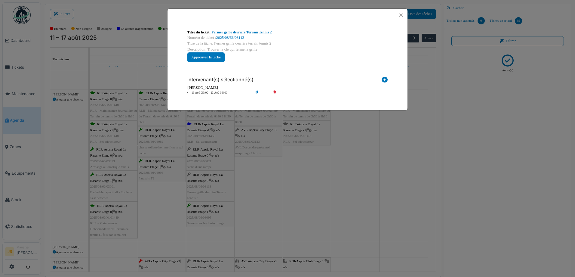
scroll to position [0, 0]
